Goal: Find specific page/section: Find specific page/section

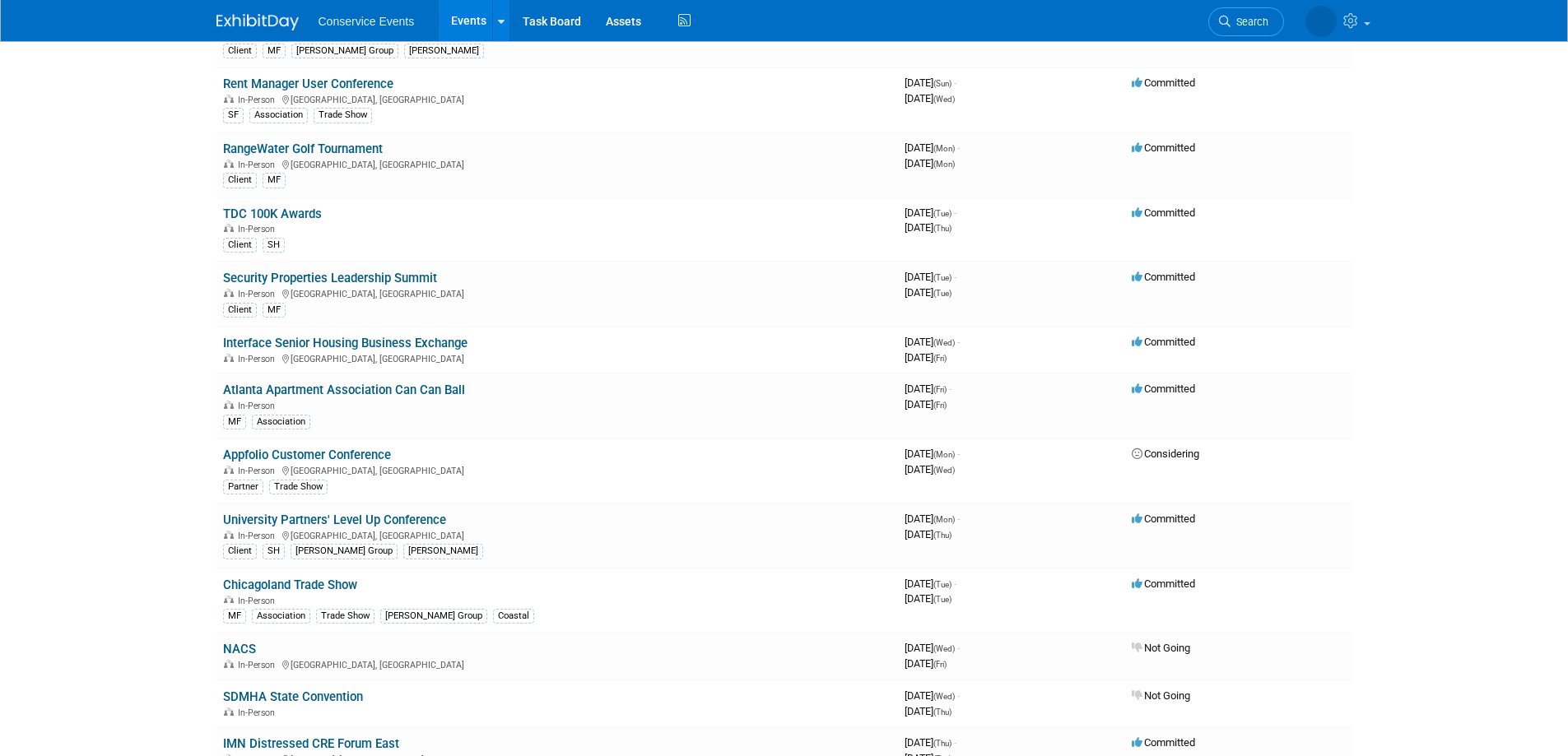
scroll to position [2468, 0]
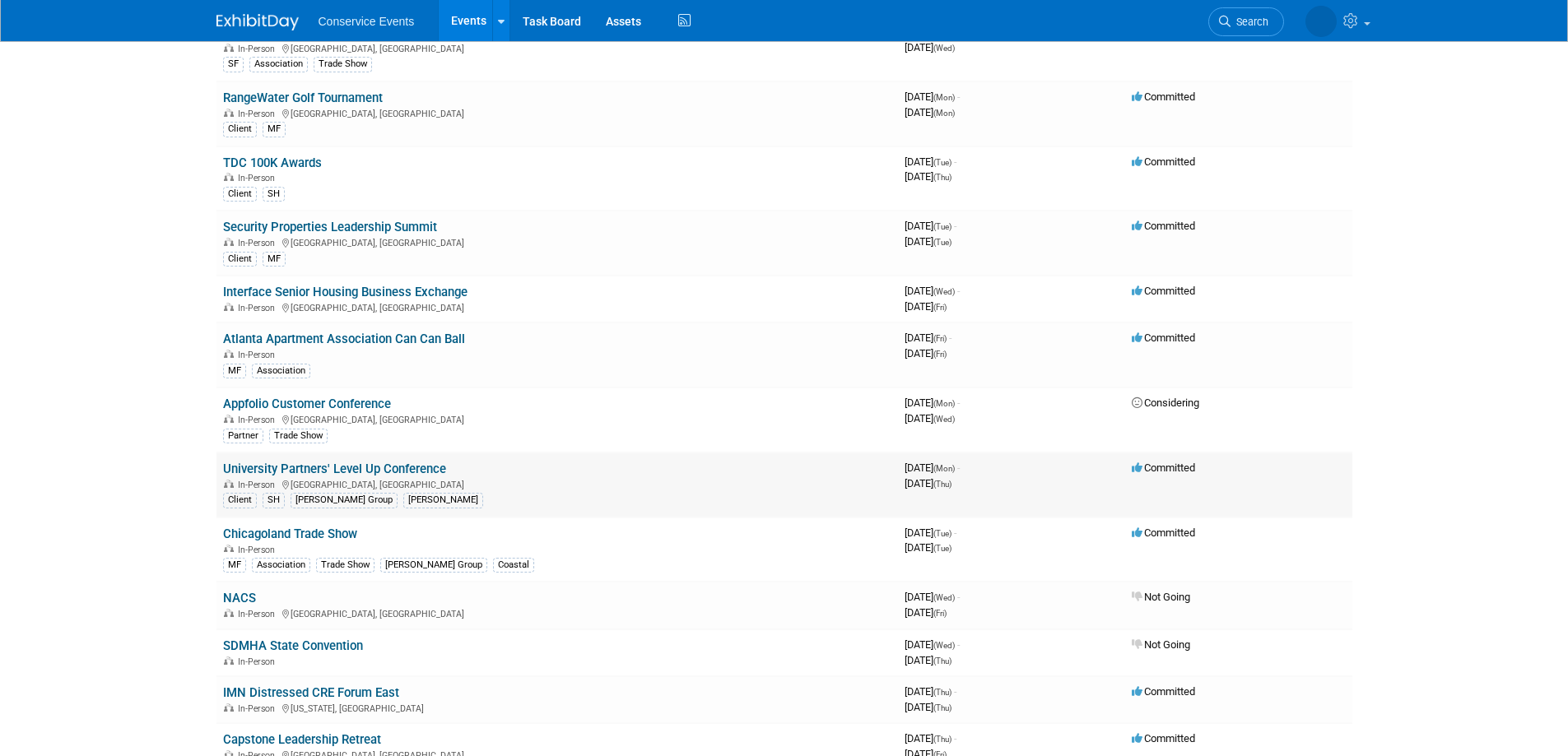
click at [416, 473] on link "University Partners' Level Up Conference" at bounding box center [335, 468] width 223 height 15
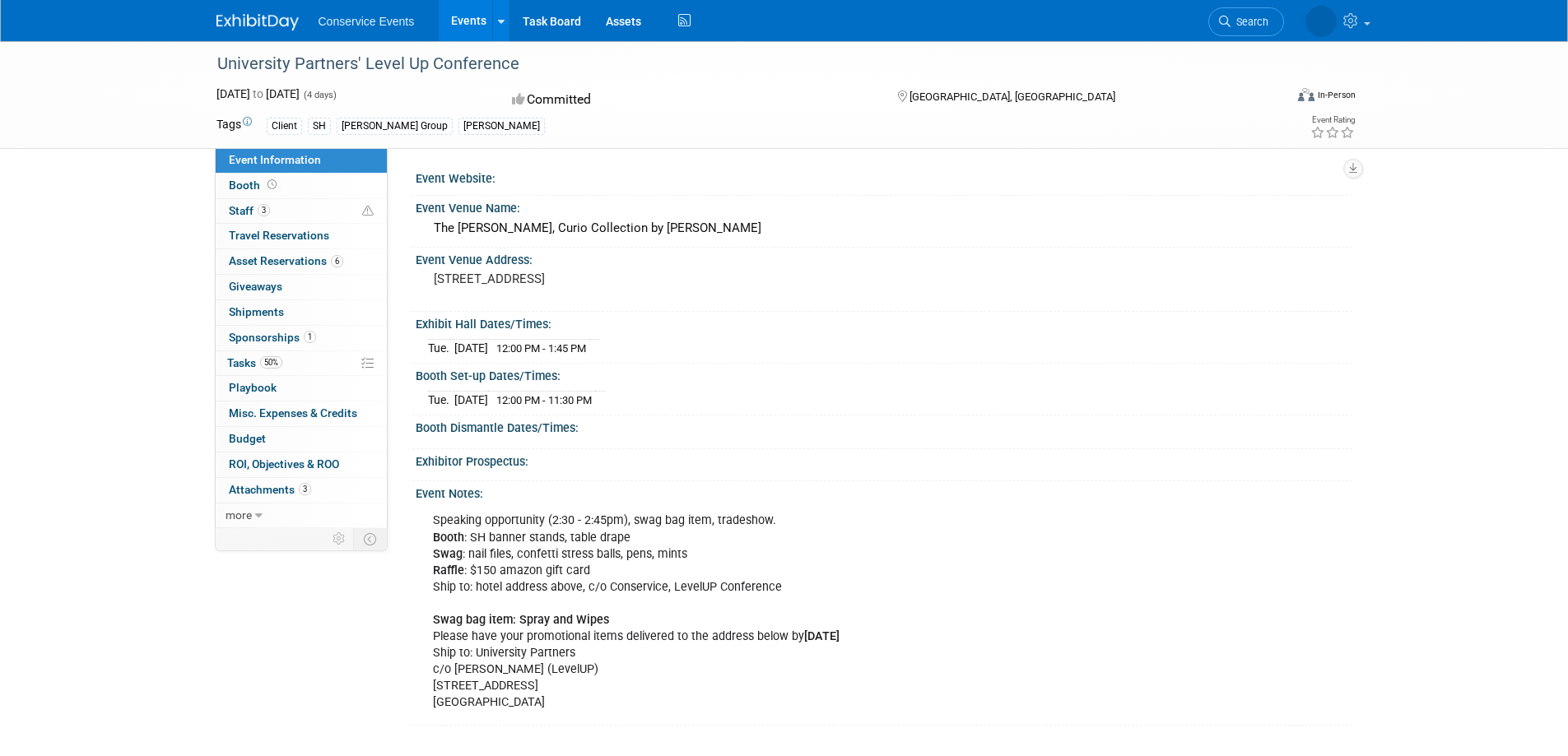
click at [85, 439] on div "University Partners' Level Up Conference Oct 13, 2025 to Oct 16, 2025 (4 days) …" at bounding box center [784, 400] width 1568 height 717
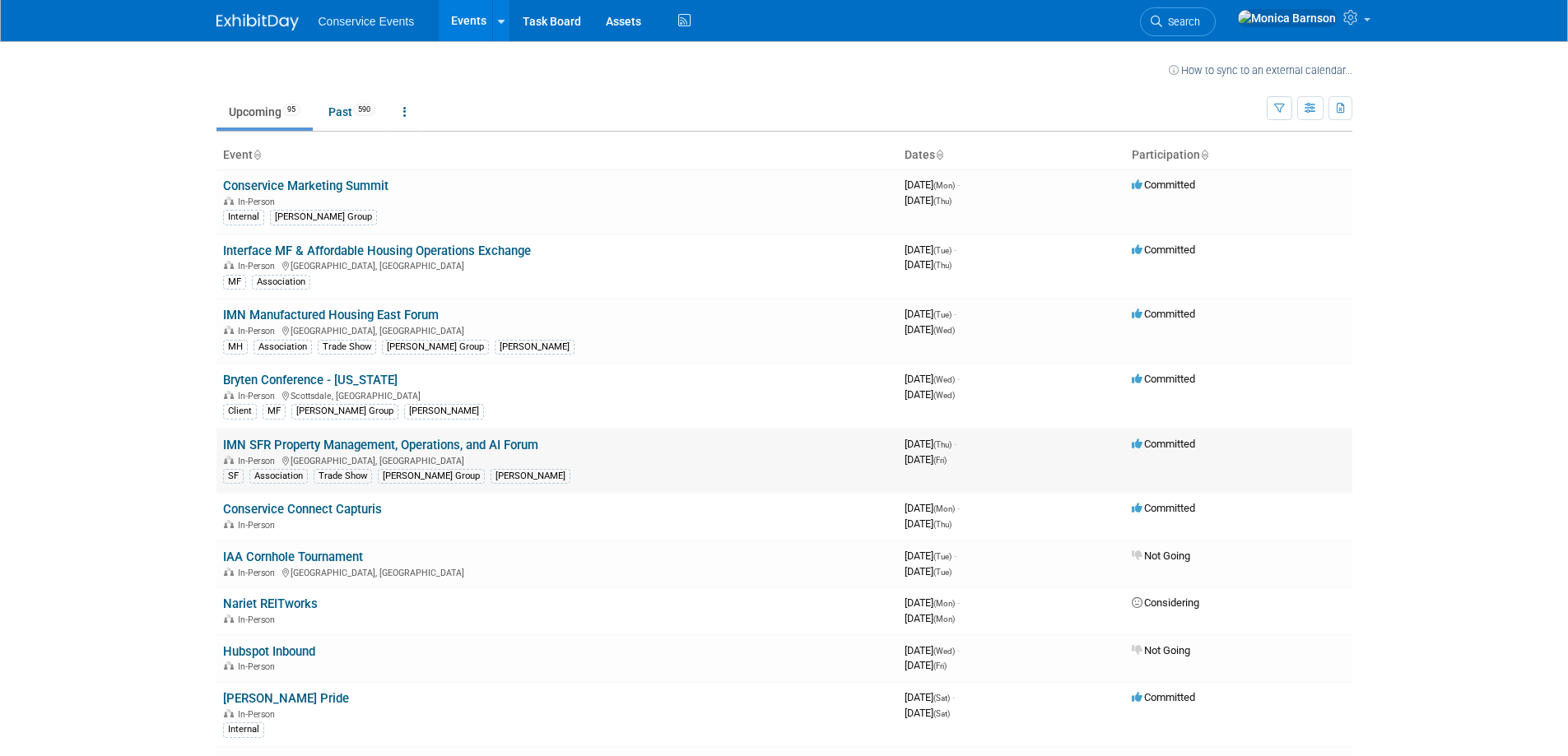
click at [407, 439] on link "IMN SFR Property Management, Operations, and AI Forum" at bounding box center [380, 445] width 315 height 15
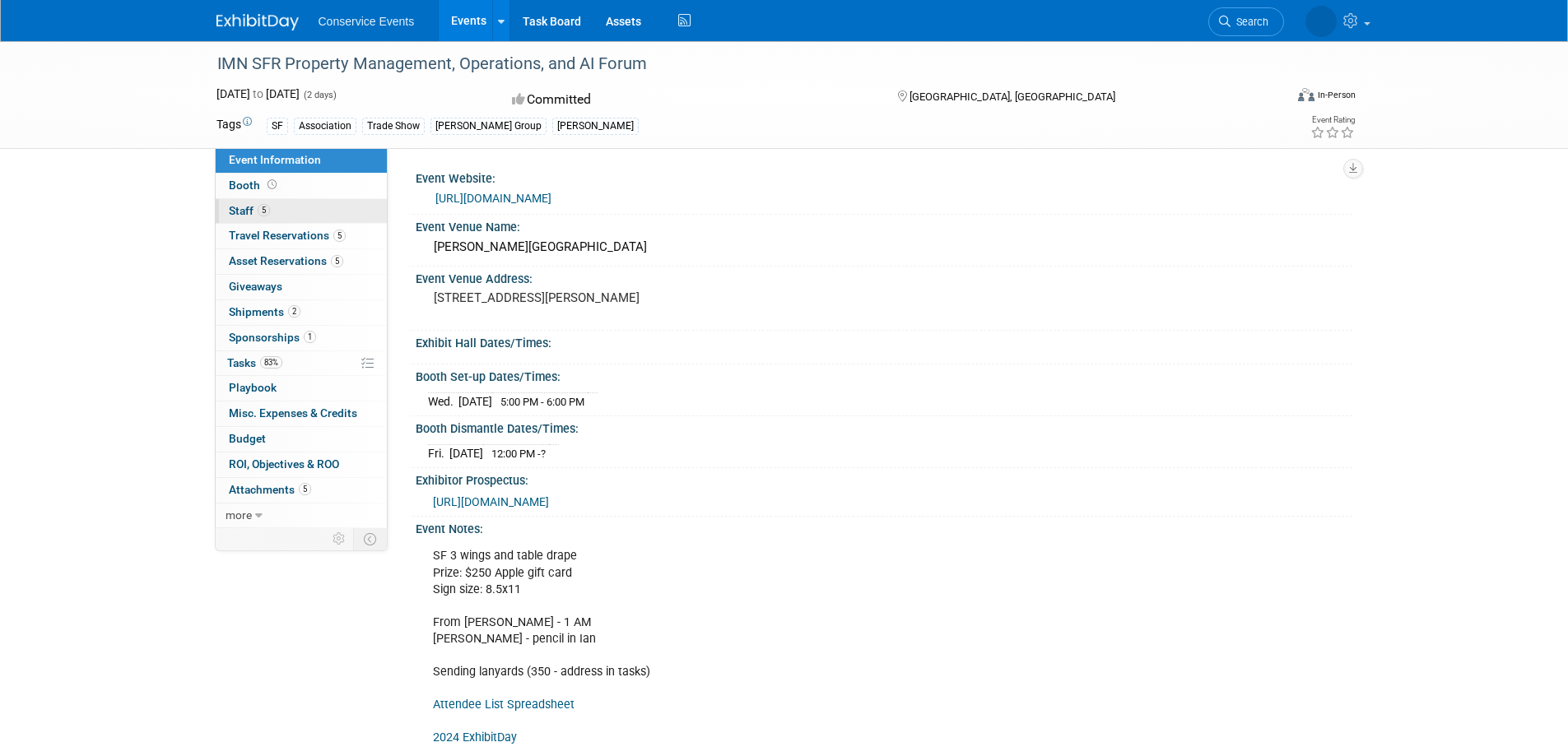
click at [268, 210] on span "5" at bounding box center [264, 210] width 12 height 12
